Goal: Task Accomplishment & Management: Complete application form

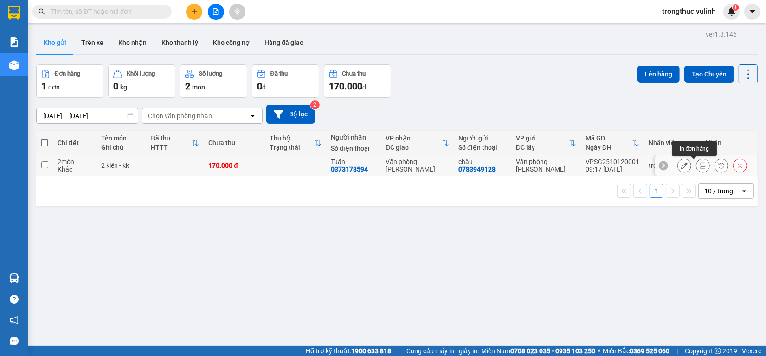
click at [699, 168] on icon at bounding box center [702, 165] width 6 height 6
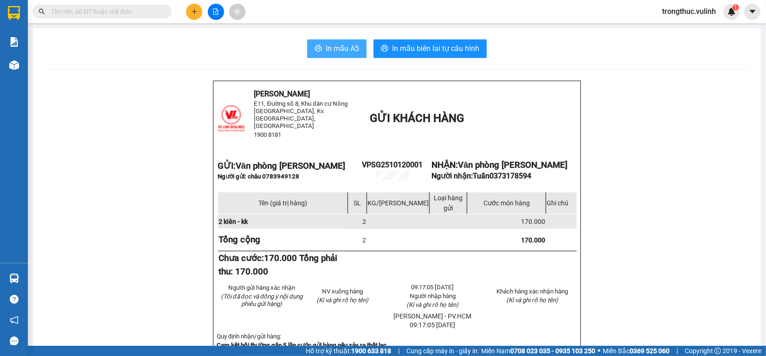
click at [319, 43] on button "In mẫu A5" at bounding box center [336, 48] width 59 height 19
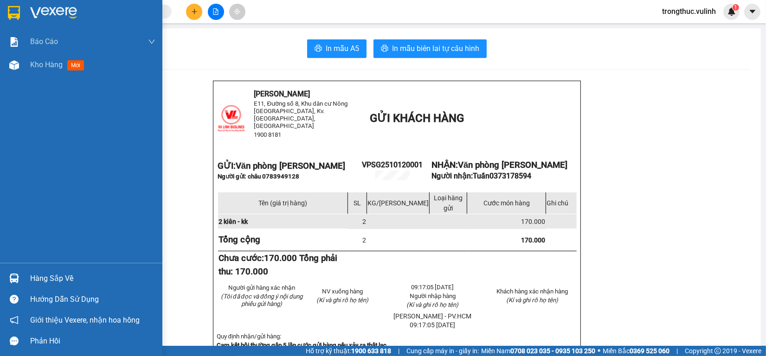
click at [7, 83] on div "Báo cáo BC hàng tồn (trạm) Báo cáo dòng tiền (nhân viên) Báo cáo dòng tiền (trạ…" at bounding box center [81, 146] width 162 height 233
click at [12, 70] on div at bounding box center [14, 65] width 16 height 16
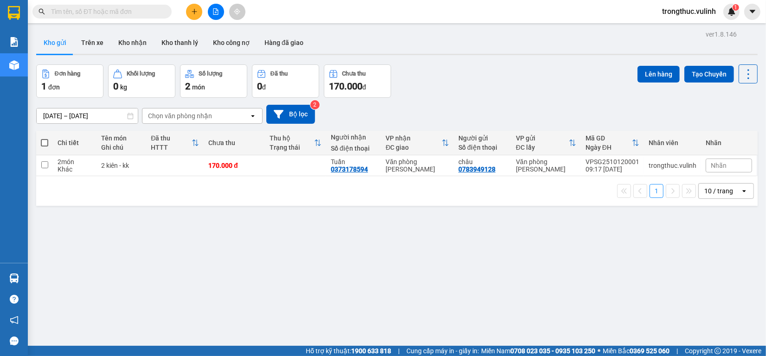
click at [198, 10] on button at bounding box center [194, 12] width 16 height 16
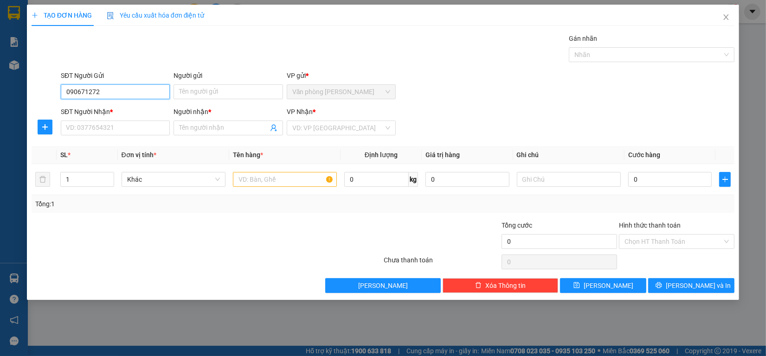
type input "0906712724"
click at [126, 107] on div "0906712724 - [PERSON_NAME]" at bounding box center [115, 111] width 98 height 10
type input "[PERSON_NAME]"
type input "0589797968"
type input "duyên"
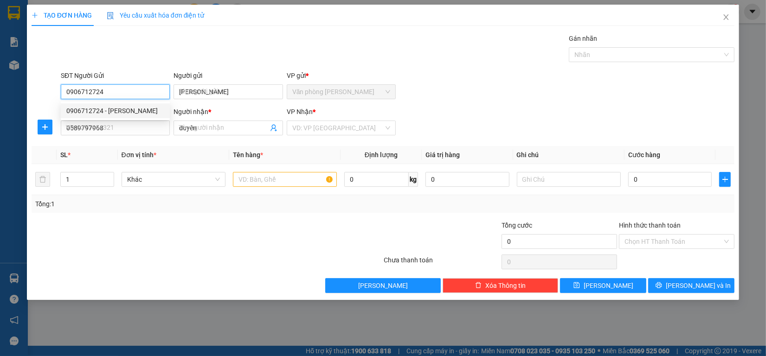
type input "60.000"
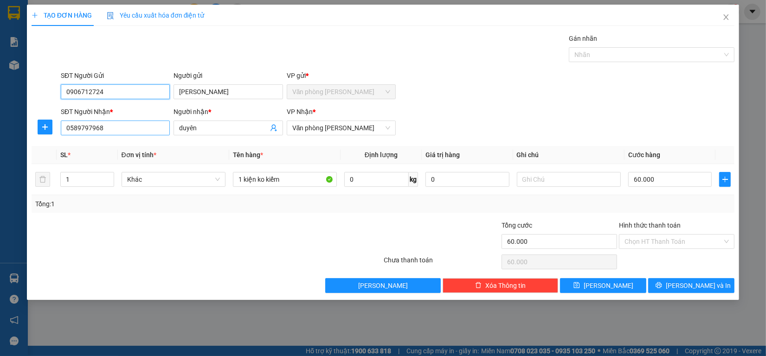
type input "0906712724"
click at [113, 135] on input "0589797968" at bounding box center [115, 128] width 109 height 15
type input "0348783257"
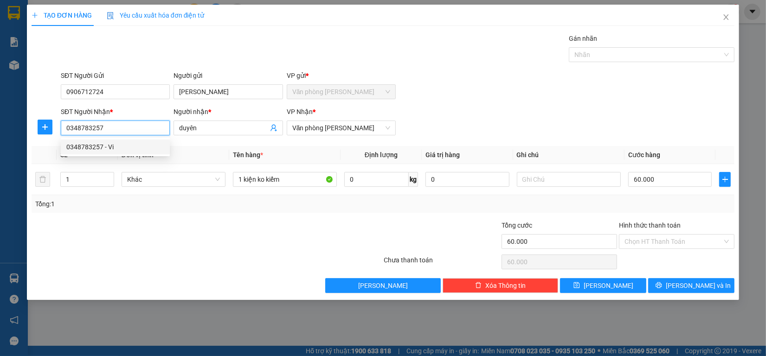
click at [108, 144] on div "0348783257 - Vi" at bounding box center [115, 147] width 98 height 10
type input "Vi"
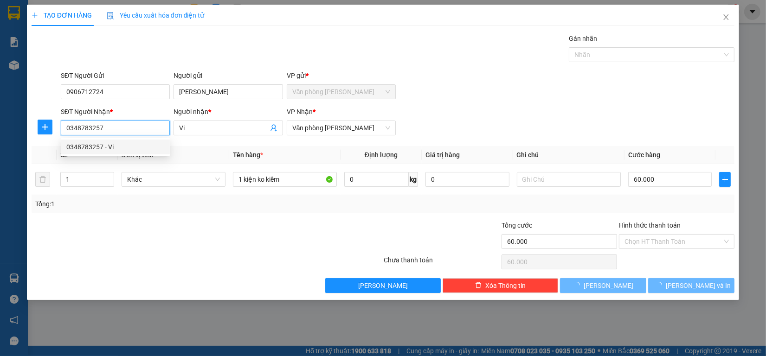
type input "70.000"
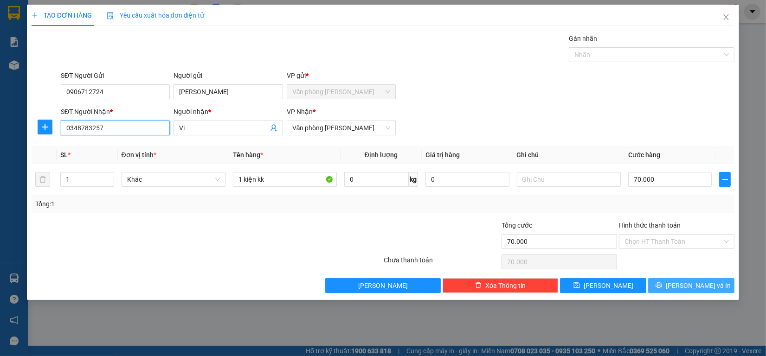
type input "0348783257"
click at [697, 284] on span "[PERSON_NAME] và In" at bounding box center [698, 286] width 65 height 10
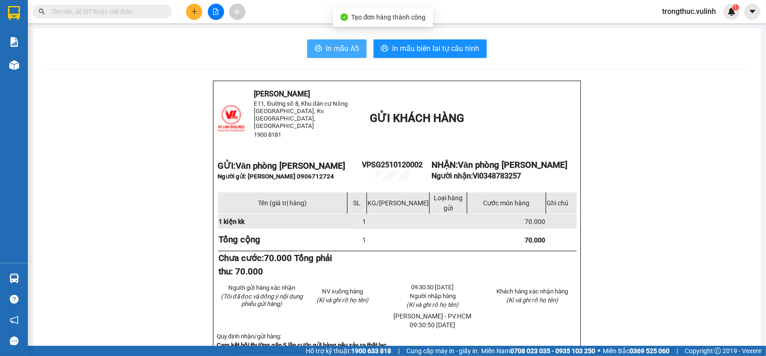
click at [334, 53] on span "In mẫu A5" at bounding box center [342, 49] width 33 height 12
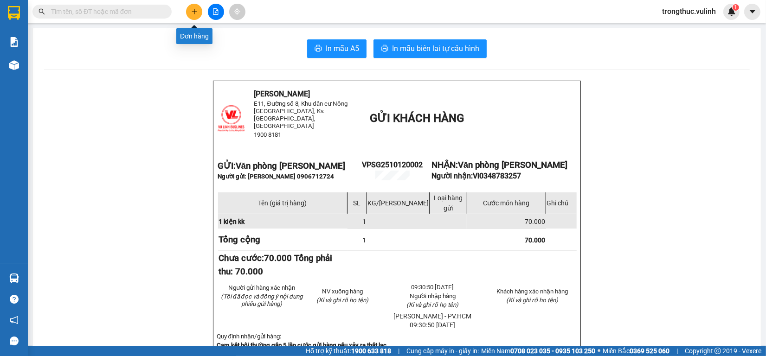
click at [198, 7] on button at bounding box center [194, 12] width 16 height 16
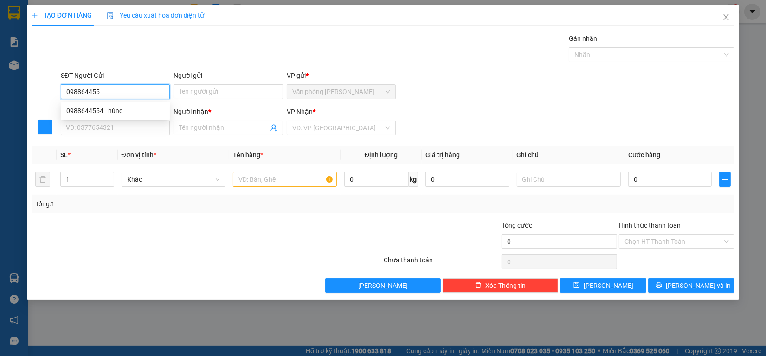
type input "0988644554"
click at [71, 107] on div "0988644554 - hùng" at bounding box center [115, 111] width 98 height 10
type input "hùng"
type input "0368325107"
type input "huyền"
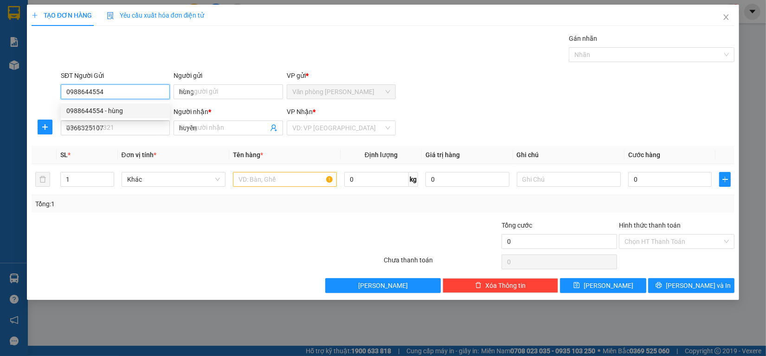
type input "200.000"
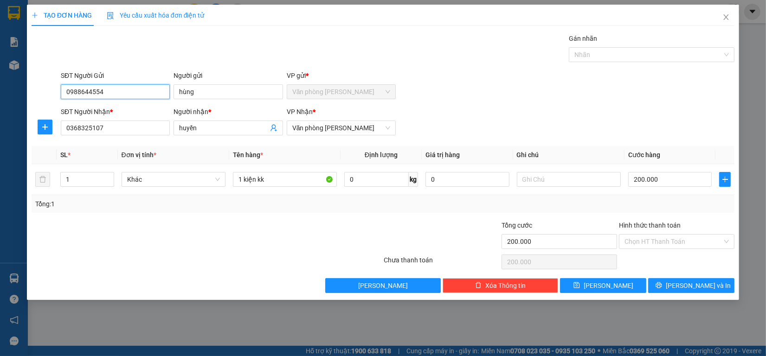
type input "0988644554"
click at [141, 138] on div "SĐT Người Nhận * 0368325107" at bounding box center [115, 123] width 109 height 32
click at [140, 132] on input "0368325107" at bounding box center [115, 128] width 109 height 15
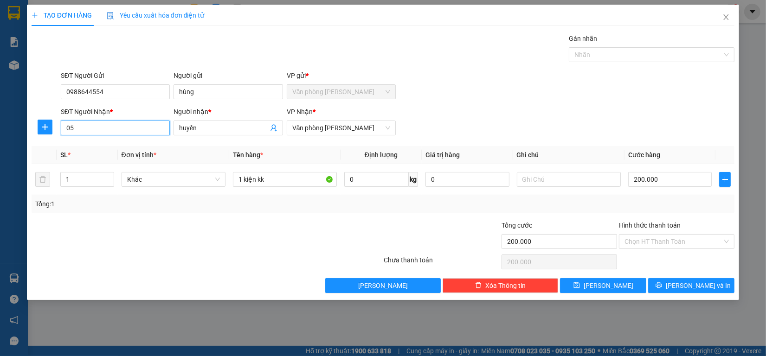
type input "0"
click at [134, 133] on input "0522940999" at bounding box center [115, 128] width 109 height 15
type input "0522940999"
click at [214, 128] on input "huyền" at bounding box center [223, 128] width 89 height 10
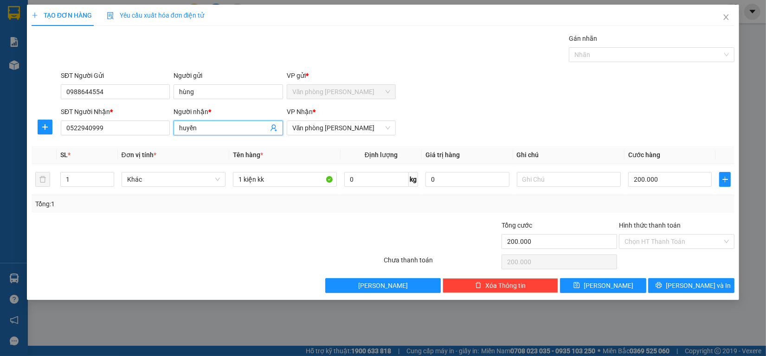
click at [214, 128] on input "huyền" at bounding box center [223, 128] width 89 height 10
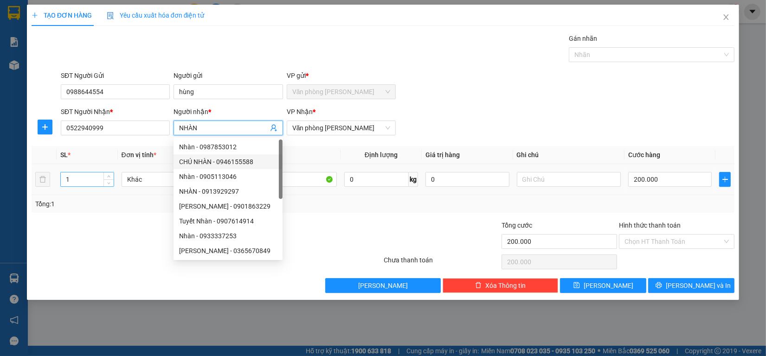
type input "NHÀN"
click at [99, 173] on input "1" at bounding box center [87, 180] width 52 height 14
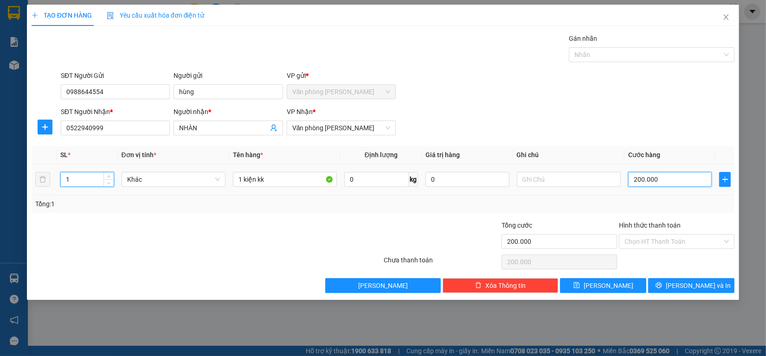
click at [682, 180] on input "200.000" at bounding box center [670, 179] width 84 height 15
type input "0"
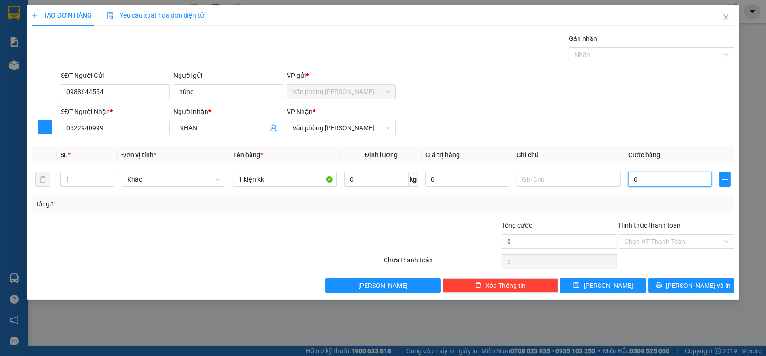
type input "60"
type input "600"
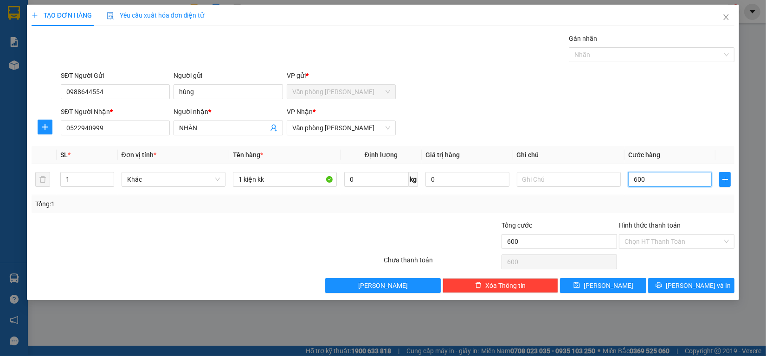
type input "6.000"
type input "60.000"
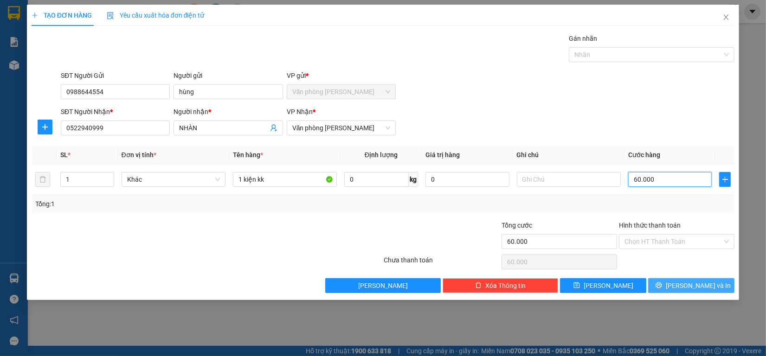
type input "60.000"
click at [680, 284] on button "[PERSON_NAME] và In" at bounding box center [691, 285] width 86 height 15
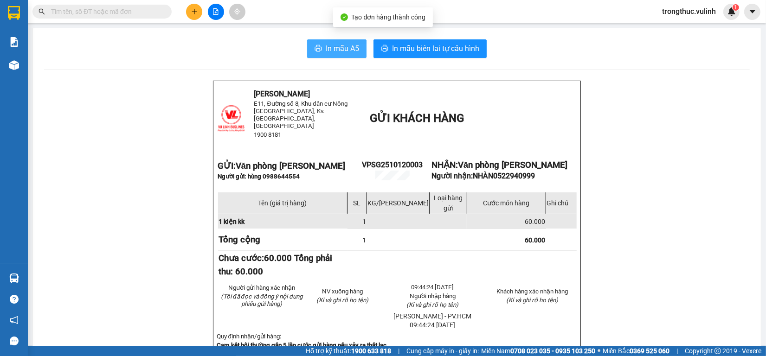
click at [334, 45] on span "In mẫu A5" at bounding box center [342, 49] width 33 height 12
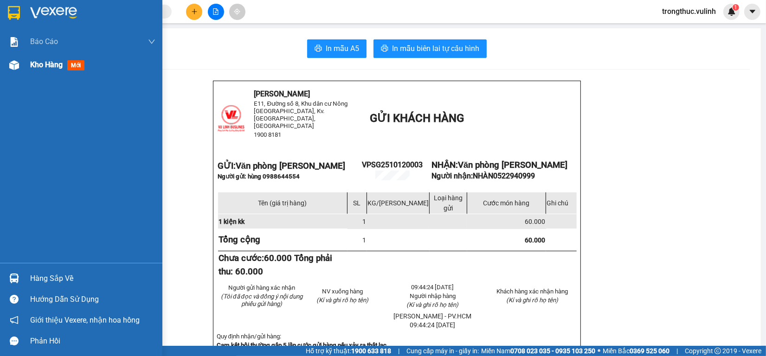
click at [14, 64] on img at bounding box center [14, 65] width 10 height 10
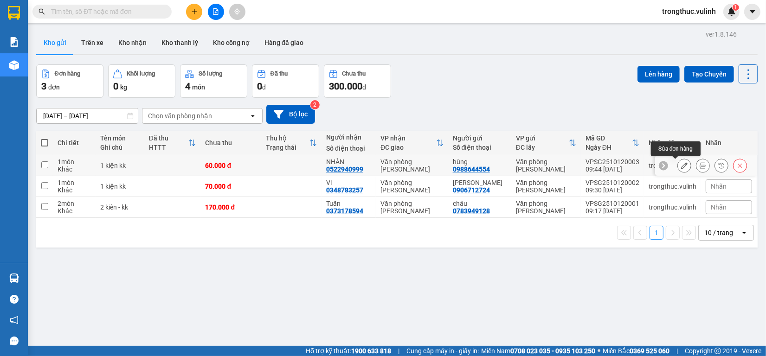
click at [681, 165] on icon at bounding box center [684, 165] width 6 height 6
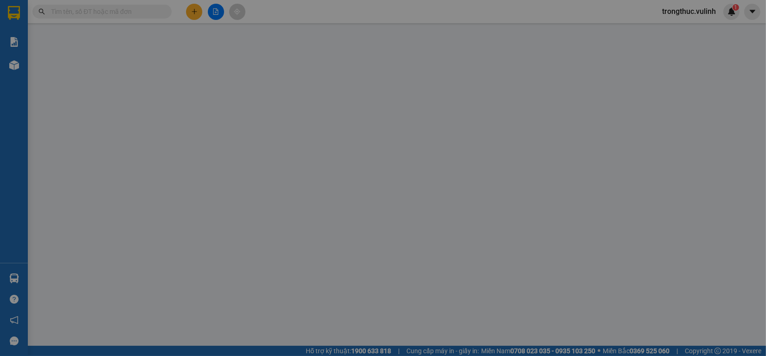
type input "0988644554"
type input "hùng"
type input "0522940999"
type input "NHÀN"
type input "60.000"
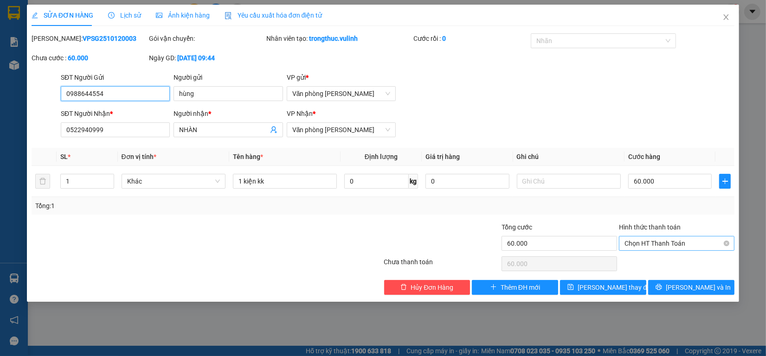
click at [633, 247] on span "Chọn HT Thanh Toán" at bounding box center [676, 244] width 104 height 14
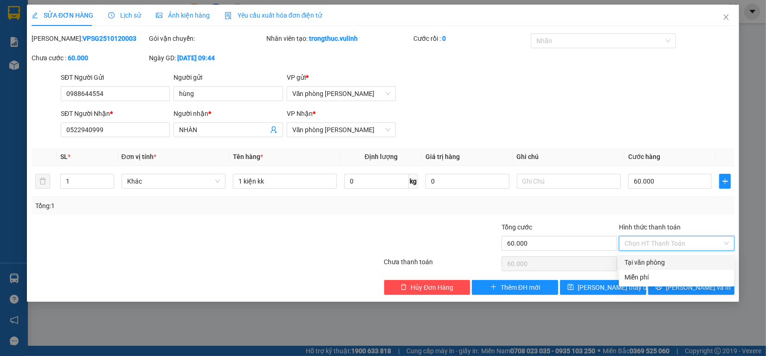
click at [641, 257] on div "Tại văn phòng" at bounding box center [676, 262] width 104 height 10
type input "0"
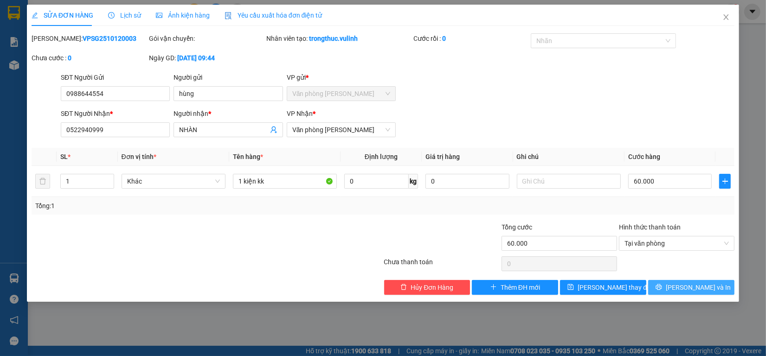
click at [669, 286] on button "[PERSON_NAME] và In" at bounding box center [691, 287] width 86 height 15
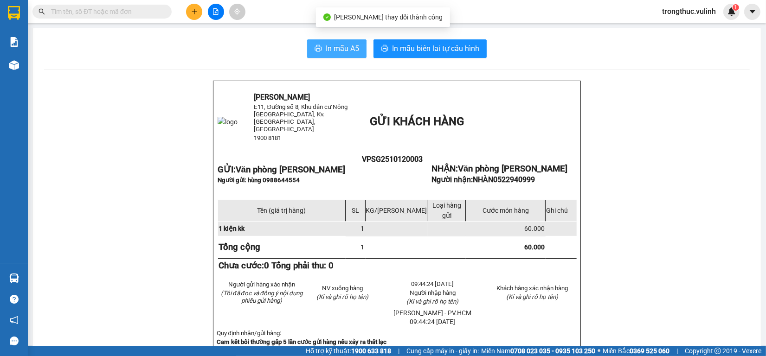
click at [329, 55] on button "In mẫu A5" at bounding box center [336, 48] width 59 height 19
